Goal: Navigation & Orientation: Find specific page/section

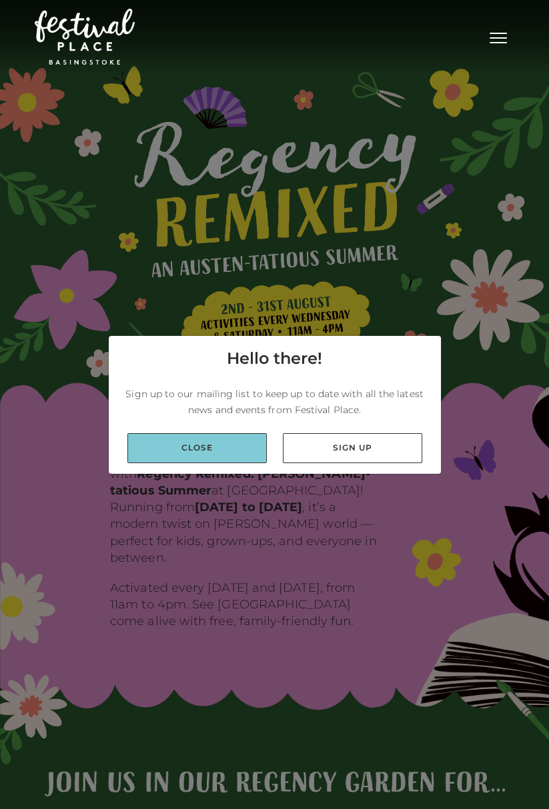
click at [163, 463] on link "Close" at bounding box center [196, 448] width 139 height 30
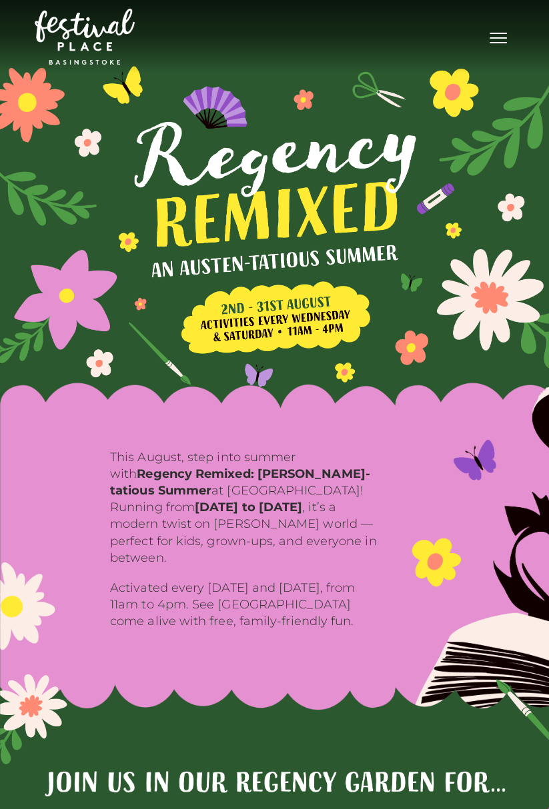
click at [501, 43] on span "Toggle navigation" at bounding box center [497, 42] width 17 height 1
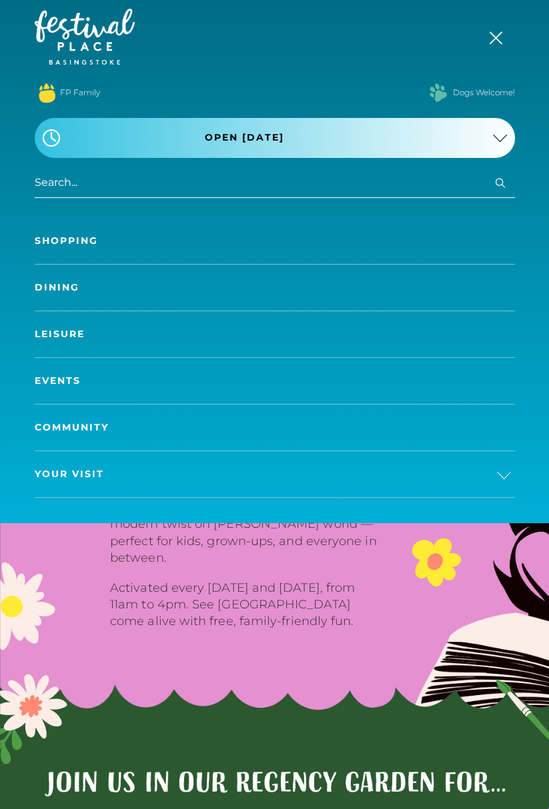
click at [64, 473] on span "Your Visit" at bounding box center [69, 474] width 69 height 14
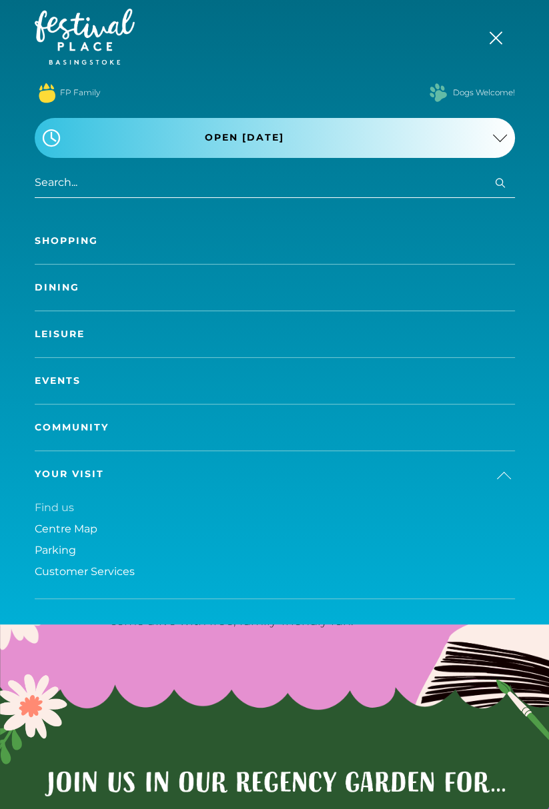
click at [43, 509] on span "Find us" at bounding box center [54, 507] width 39 height 13
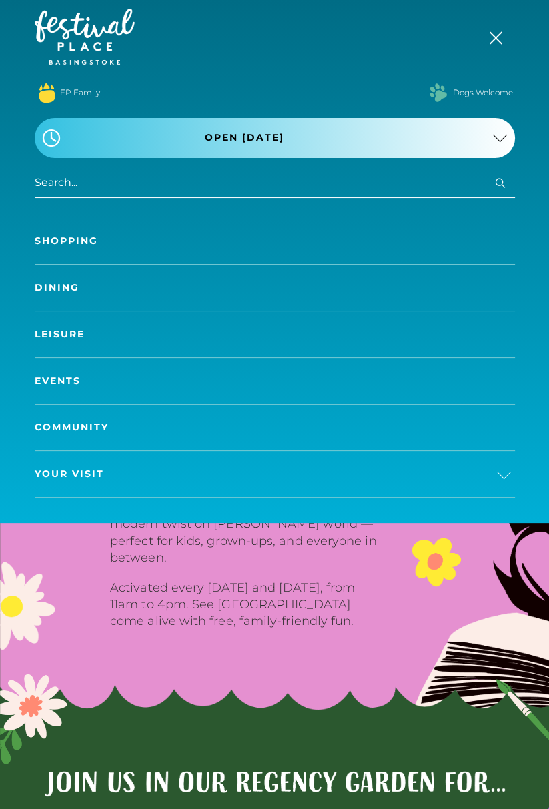
click at [49, 288] on link "Dining" at bounding box center [275, 288] width 480 height 46
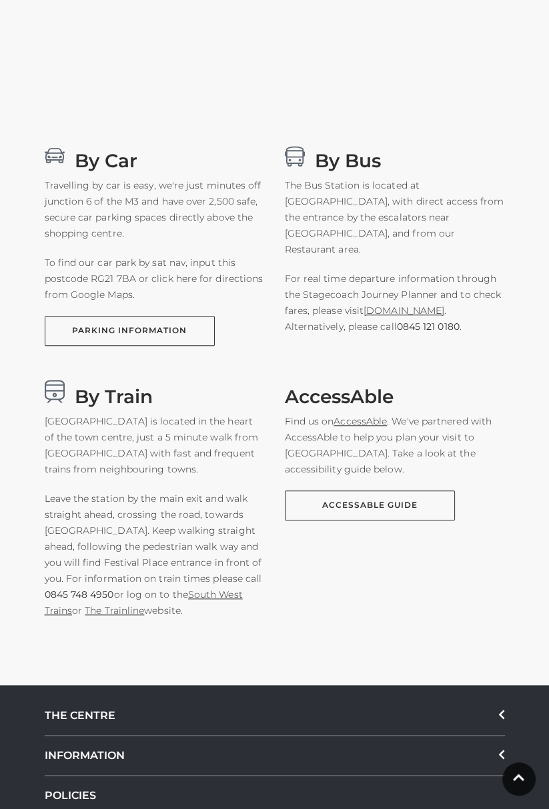
scroll to position [719, 0]
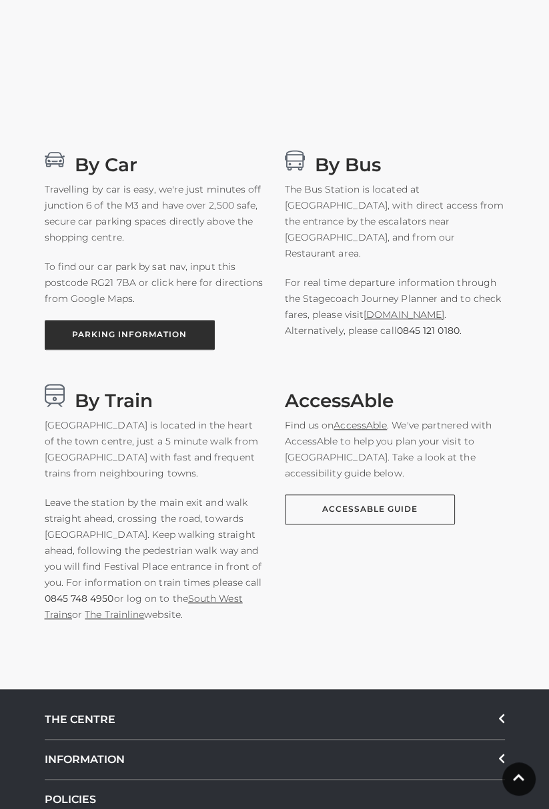
click at [85, 339] on link "PARKING INFORMATION" at bounding box center [130, 335] width 170 height 30
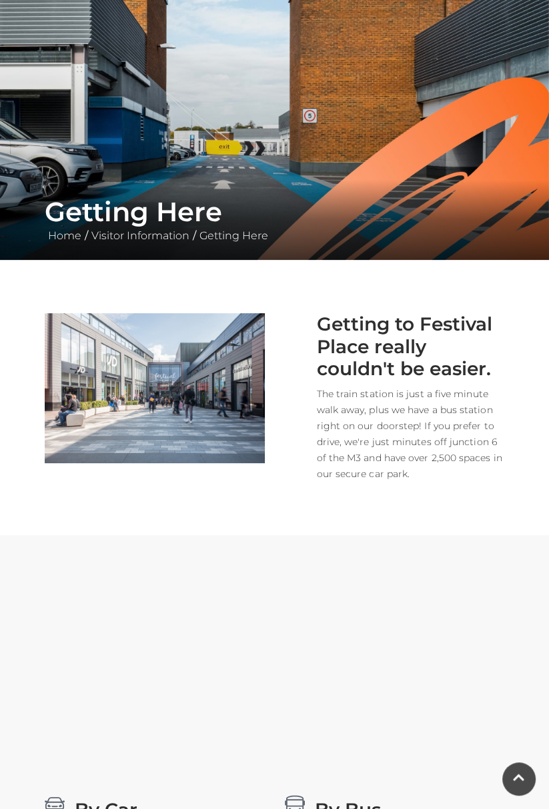
scroll to position [0, 0]
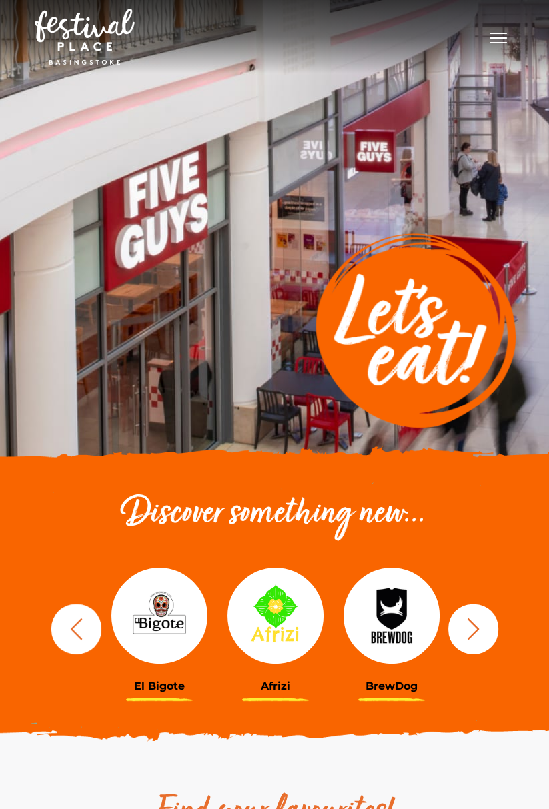
click at [66, 633] on icon "button" at bounding box center [76, 629] width 25 height 25
click at [471, 635] on icon "button" at bounding box center [473, 628] width 12 height 21
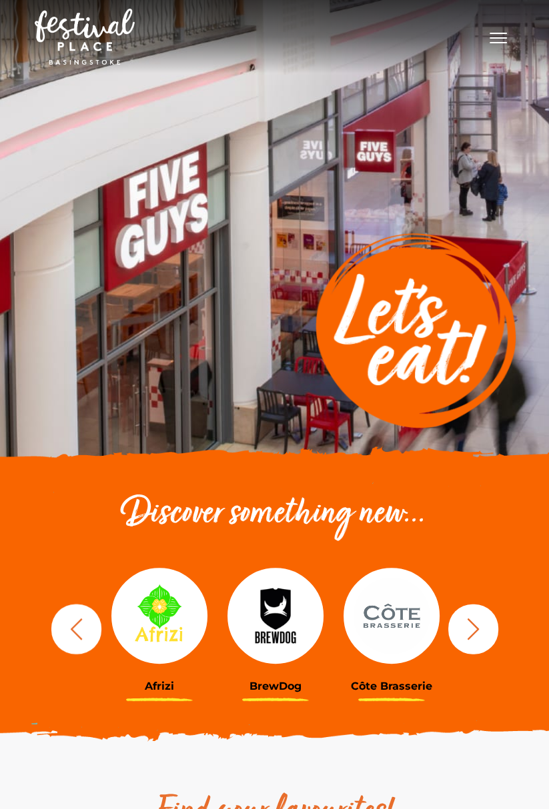
click at [471, 635] on icon "button" at bounding box center [473, 628] width 12 height 21
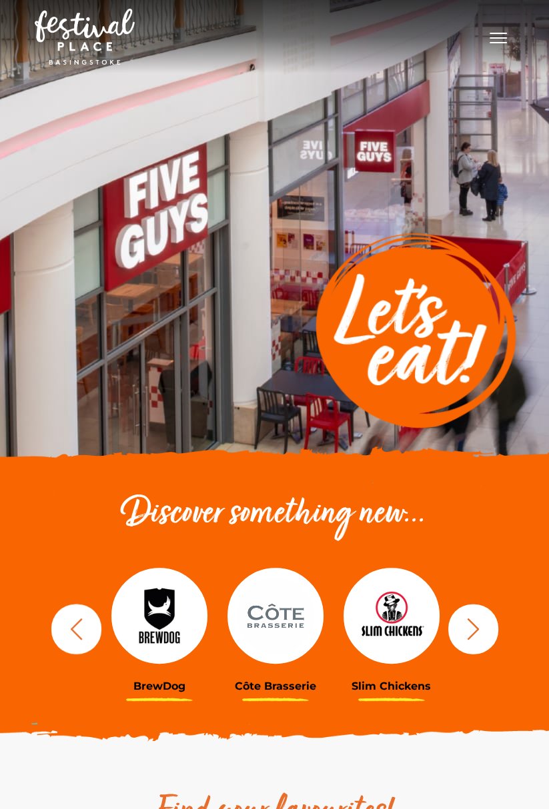
click at [471, 635] on icon "button" at bounding box center [473, 628] width 12 height 21
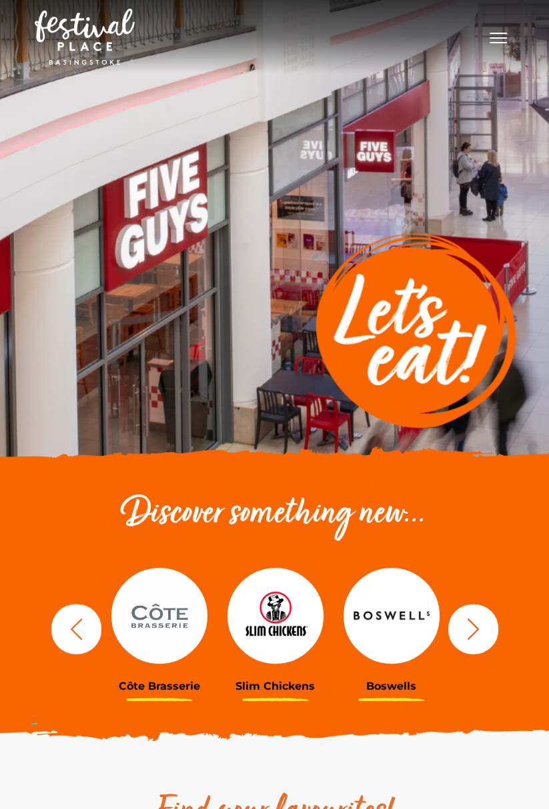
click at [471, 635] on icon "button" at bounding box center [473, 628] width 12 height 21
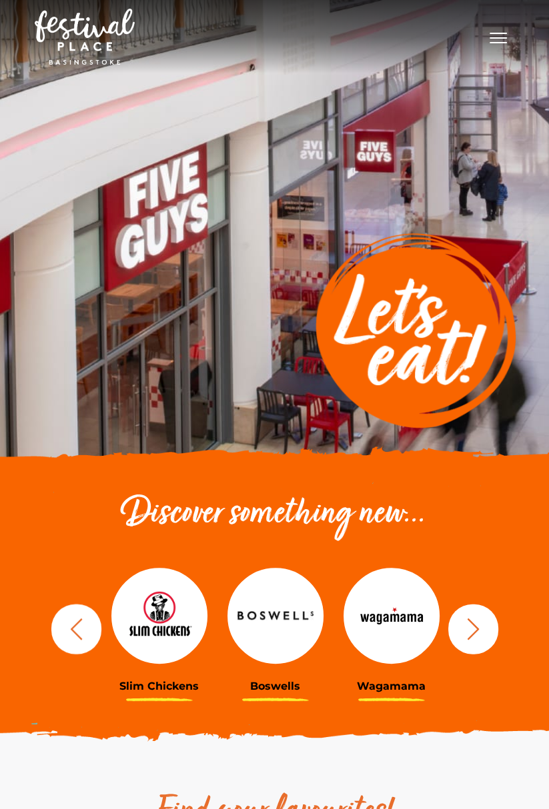
click at [471, 635] on icon "button" at bounding box center [473, 628] width 12 height 21
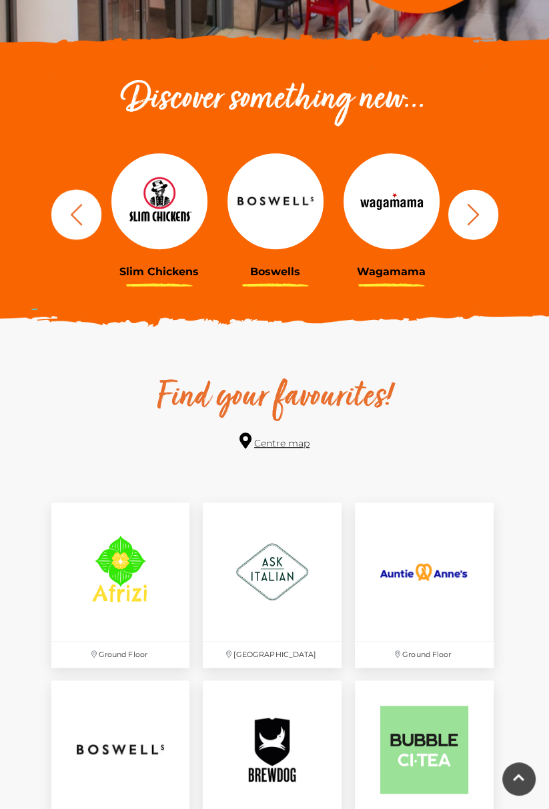
click at [303, 449] on link "Centre map" at bounding box center [274, 442] width 70 height 18
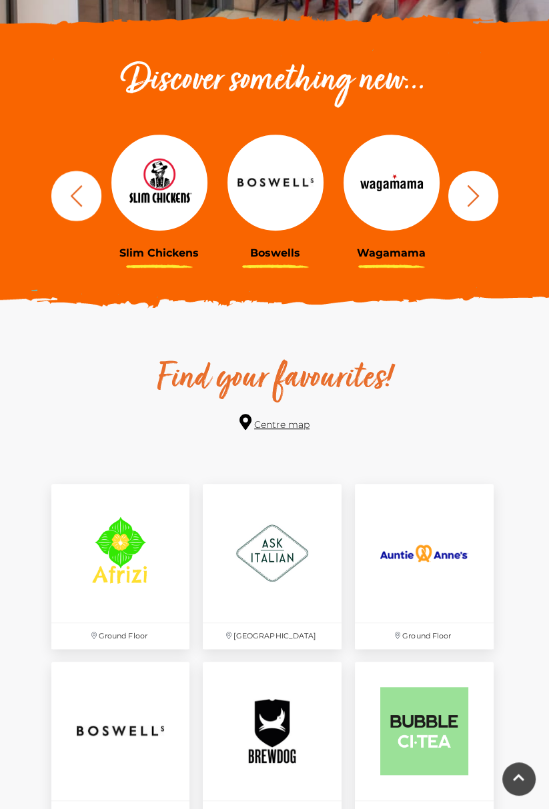
scroll to position [457, 0]
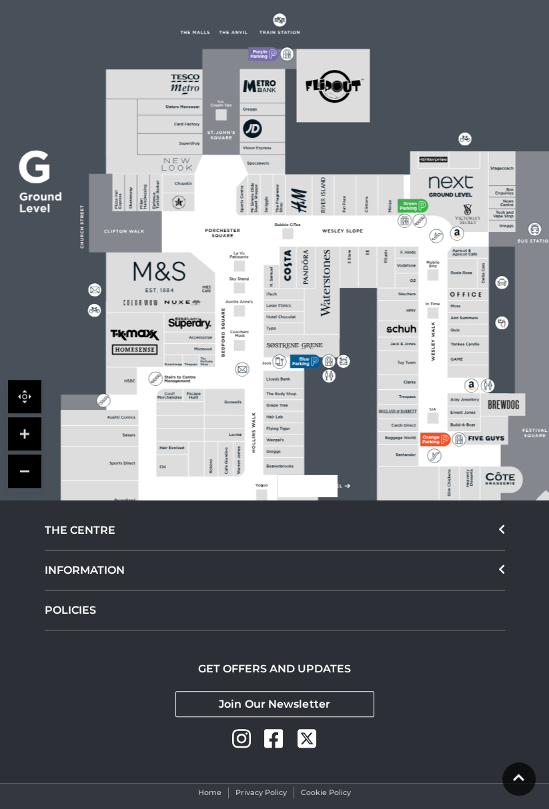
scroll to position [440, 0]
